Goal: Transaction & Acquisition: Purchase product/service

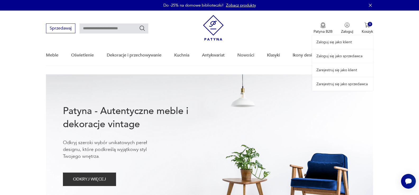
click at [336, 53] on link "Zaloguj się jako sprzedawca" at bounding box center [342, 55] width 61 height 13
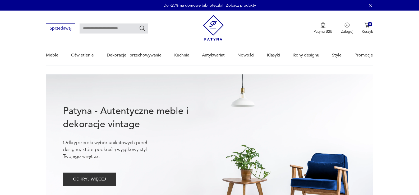
click at [96, 31] on input "text" at bounding box center [114, 29] width 69 height 10
type input "**********"
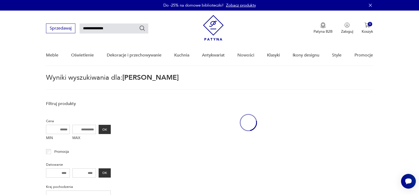
scroll to position [19, 0]
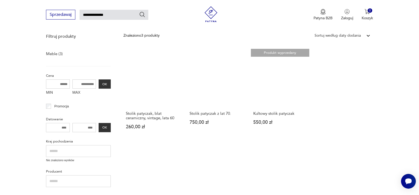
scroll to position [72, 0]
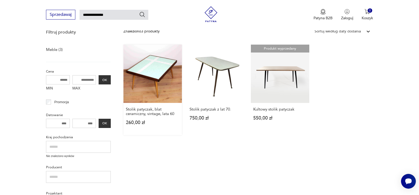
click at [139, 91] on link "Stolik patyczak, blat ceramiczny, vintage, lata 60 260,00 zł" at bounding box center [152, 90] width 58 height 91
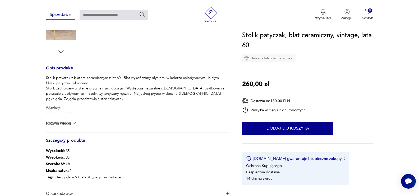
scroll to position [185, 0]
